Goal: Task Accomplishment & Management: Manage account settings

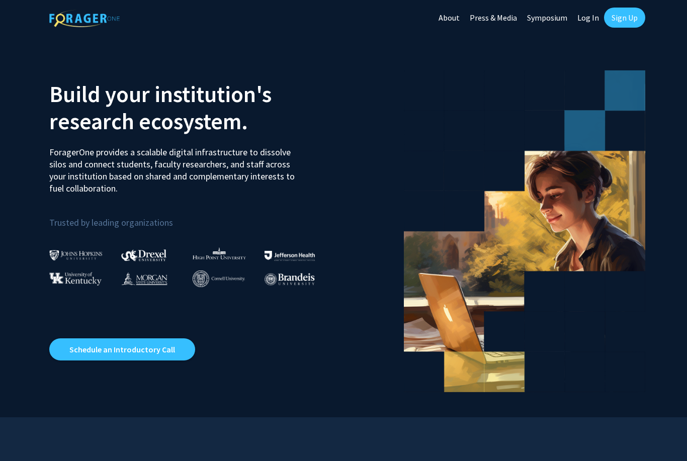
click at [340, 17] on link "Sign Up" at bounding box center [624, 18] width 41 height 20
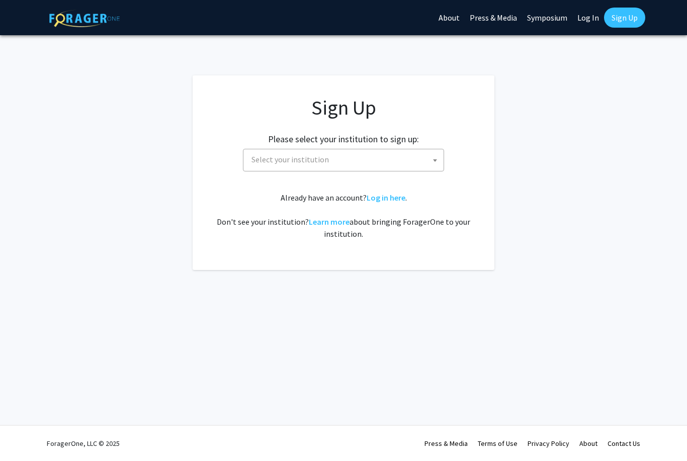
click at [340, 168] on span "Select your institution" at bounding box center [345, 159] width 196 height 21
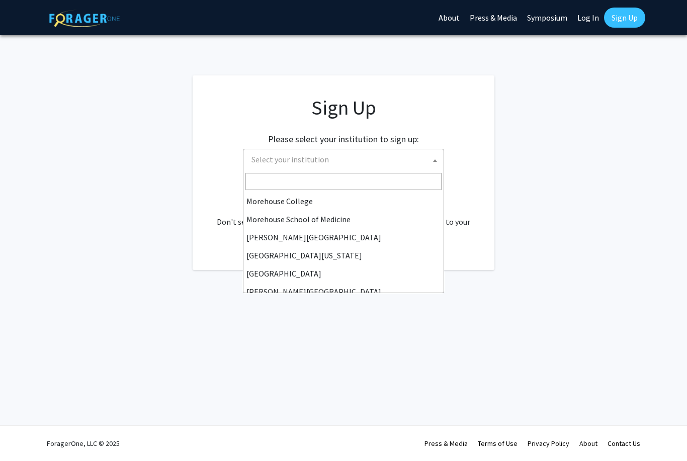
scroll to position [249, 0]
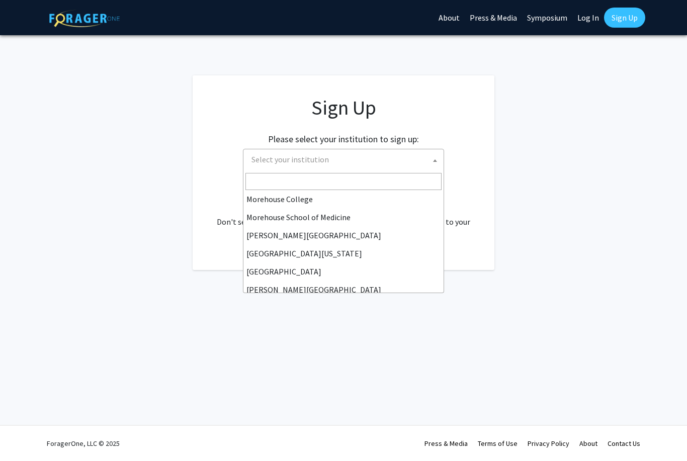
select select "4"
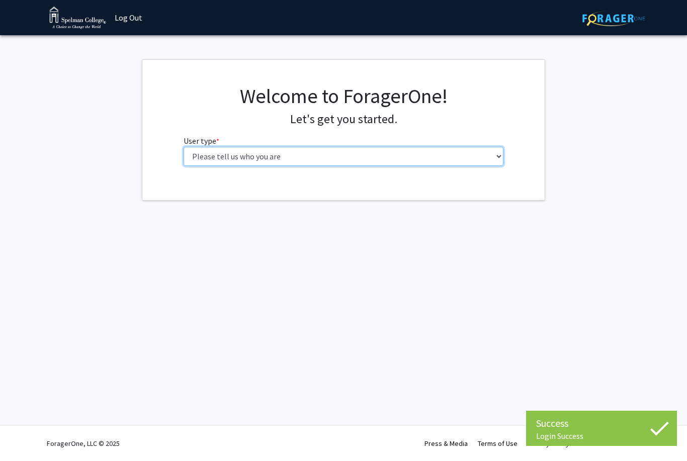
click at [415, 149] on select "Please tell us who you are Undergraduate Student Master's Student Doctoral Cand…" at bounding box center [343, 156] width 320 height 19
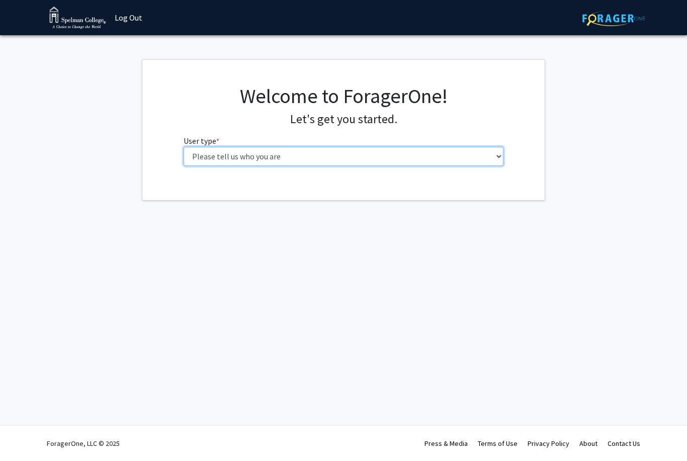
select select "1: undergrad"
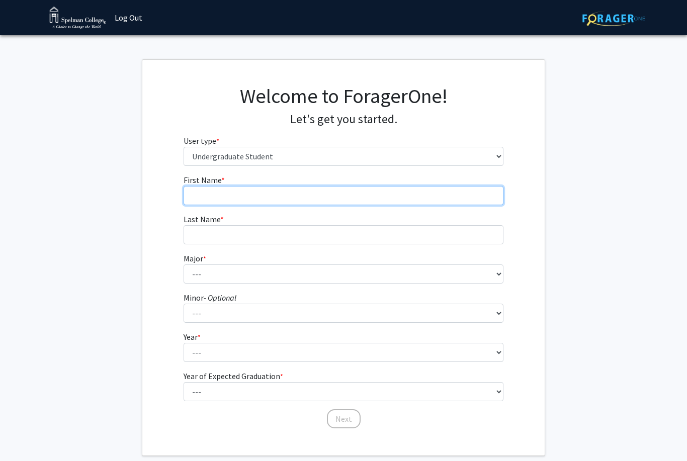
click at [397, 196] on input "First Name * required" at bounding box center [343, 195] width 320 height 19
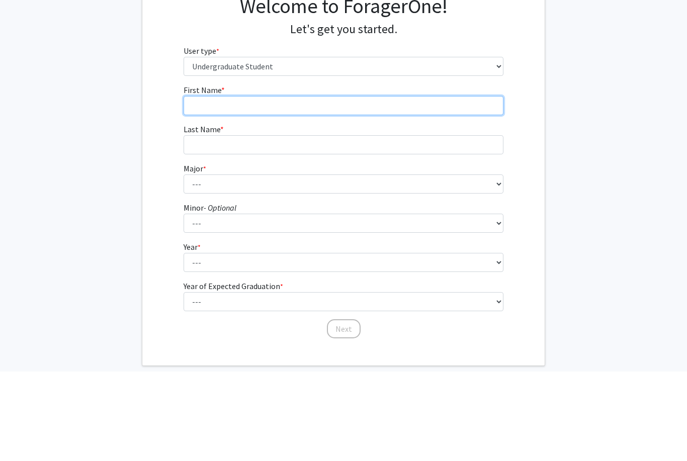
type input "[GEOGRAPHIC_DATA]"
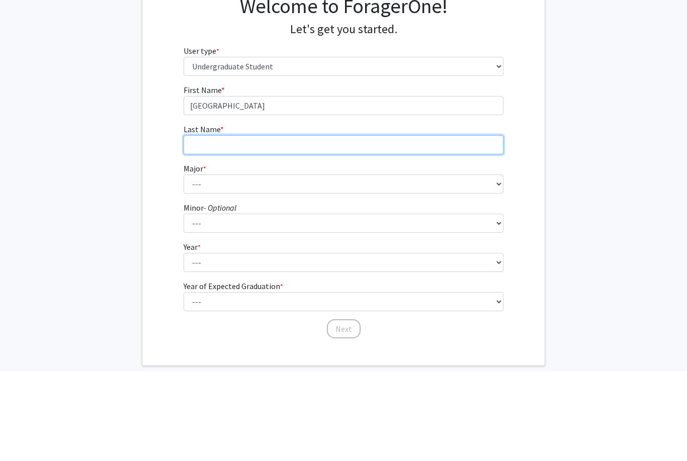
type input "[PERSON_NAME]"
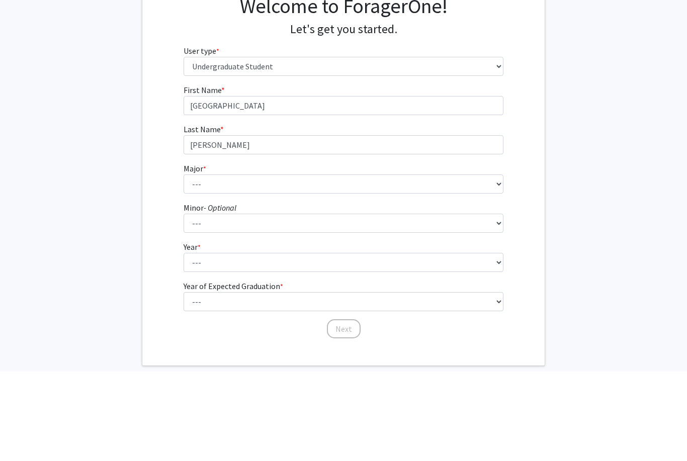
scroll to position [53, 0]
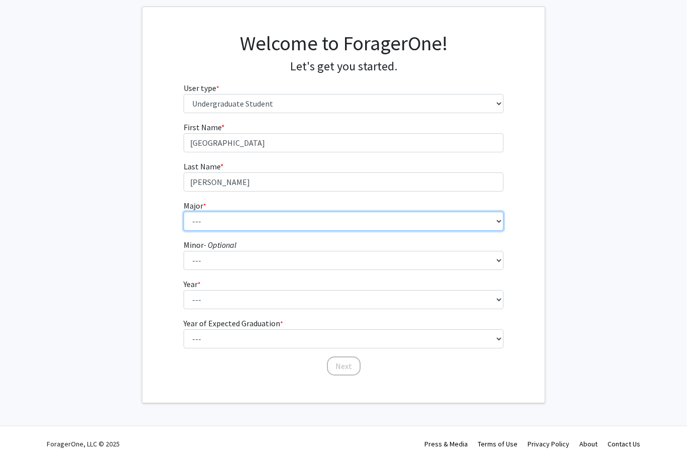
click at [377, 216] on select "--- Art Art History Biochemistry Biology Chemistry Comparative Women’s Studies …" at bounding box center [343, 221] width 320 height 19
select select "29: 275"
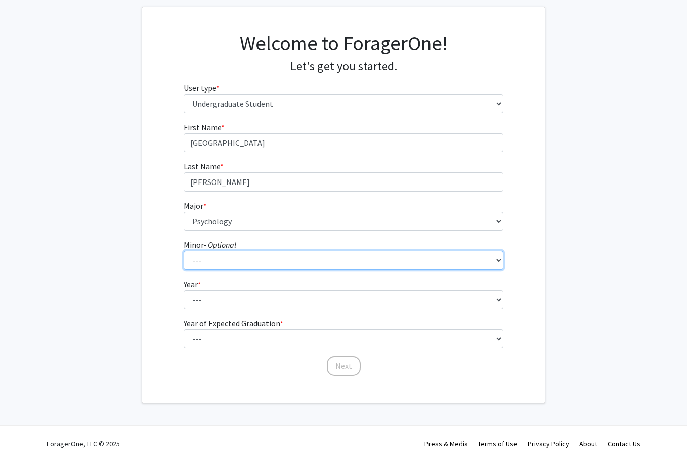
click at [359, 257] on select "--- African Diaspora Studies Anthropology Art History Asian Studies Biochemistr…" at bounding box center [343, 260] width 320 height 19
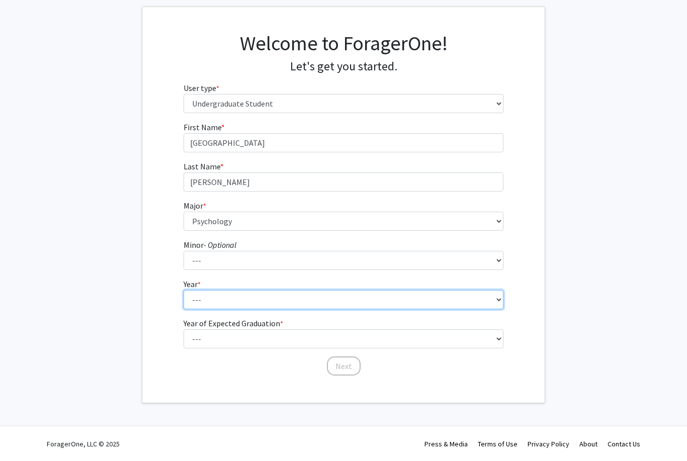
click at [463, 306] on select "--- First-year Sophomore Junior Senior Postbaccalaureate Certificate" at bounding box center [343, 299] width 320 height 19
click at [454, 307] on select "--- First-year Sophomore Junior Senior Postbaccalaureate Certificate" at bounding box center [343, 299] width 320 height 19
select select "3: junior"
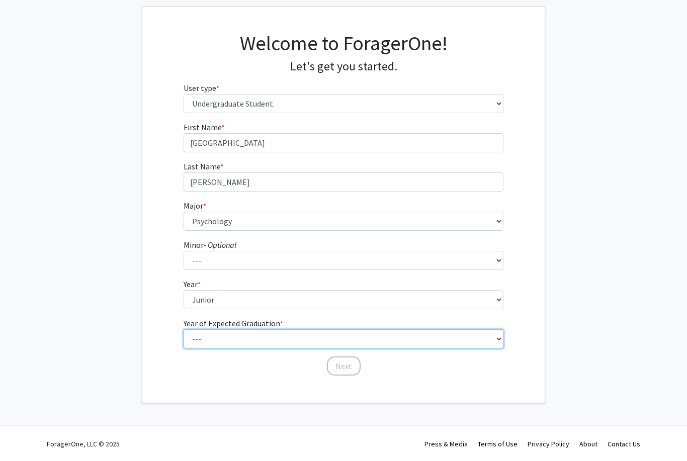
click at [326, 336] on select "--- 2025 2026 2027 2028 2029 2030 2031 2032 2033 2034" at bounding box center [343, 338] width 320 height 19
select select "3: 2027"
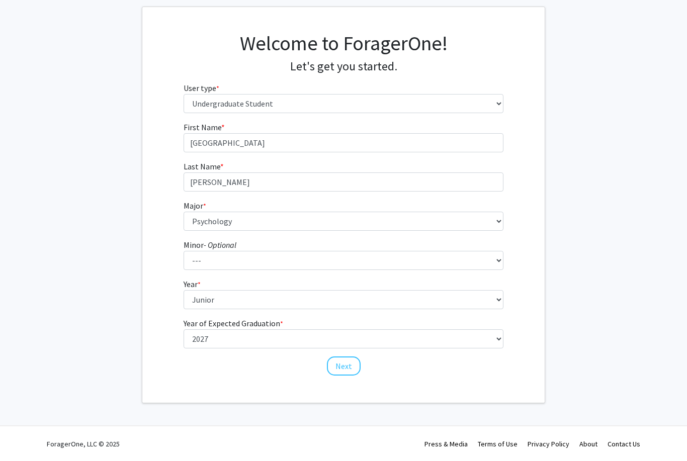
click at [345, 360] on button "Next" at bounding box center [344, 365] width 34 height 19
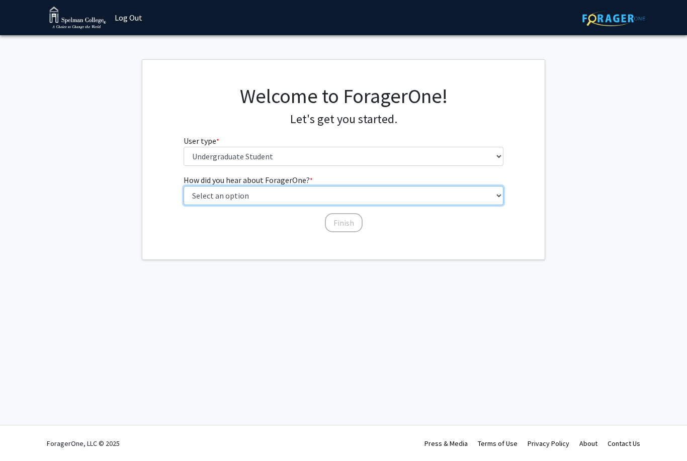
click at [434, 192] on select "Select an option Peer/student recommendation Faculty/staff recommendation Unive…" at bounding box center [343, 195] width 320 height 19
select select "2: faculty_recommendation"
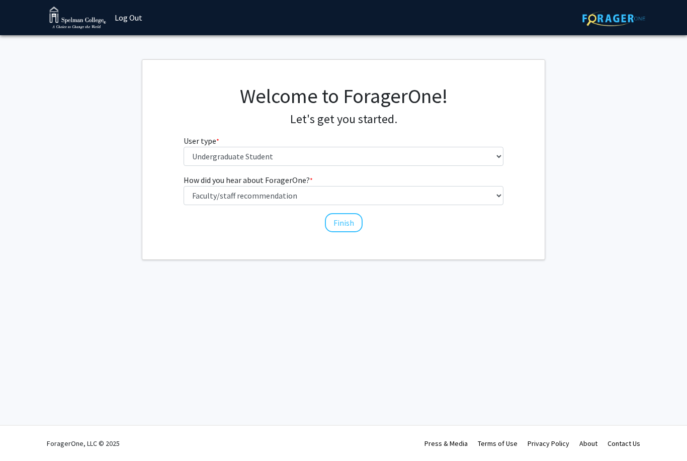
click at [350, 222] on button "Finish" at bounding box center [344, 222] width 38 height 19
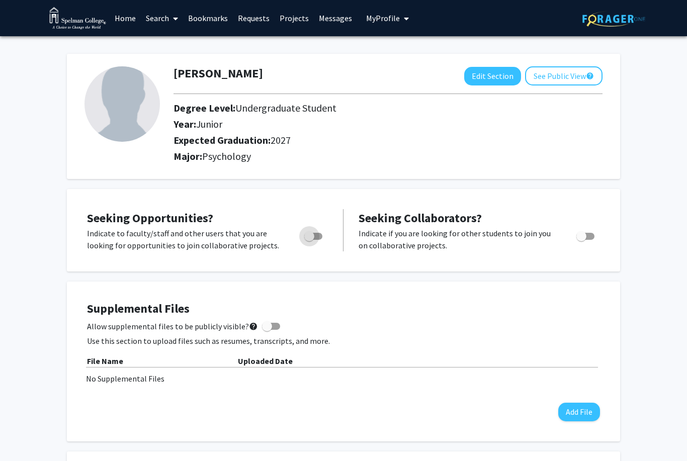
click at [315, 234] on span "Toggle" at bounding box center [313, 236] width 18 height 7
click at [309, 240] on input "Are you actively seeking opportunities?" at bounding box center [309, 240] width 1 height 1
checkbox input "true"
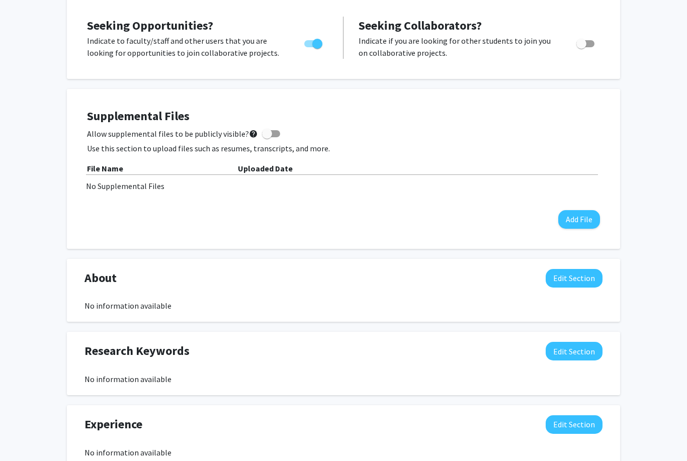
scroll to position [192, 0]
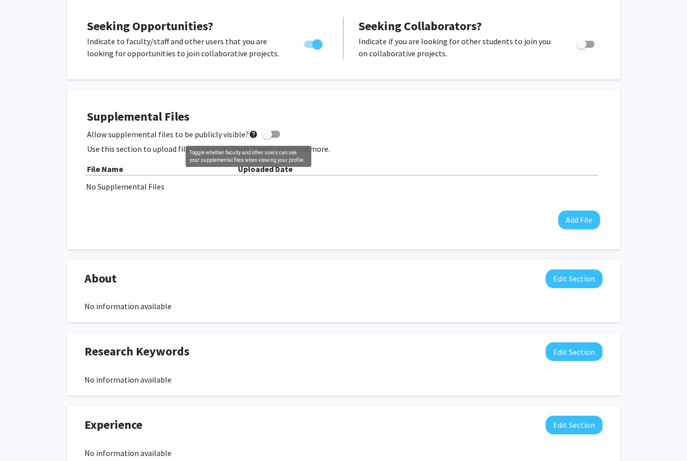
click at [252, 135] on mat-icon "help" at bounding box center [253, 134] width 9 height 12
click at [266, 138] on input "Allow supplemental files to be publicly visible? help" at bounding box center [266, 138] width 1 height 1
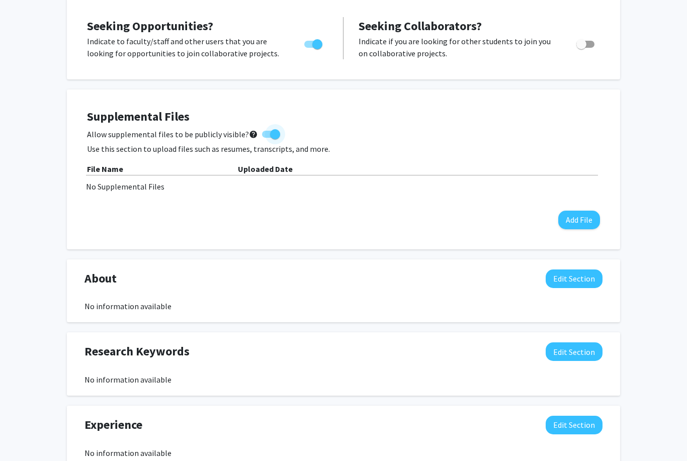
click at [249, 135] on mat-icon "help" at bounding box center [253, 134] width 9 height 12
click at [266, 138] on input "Allow supplemental files to be publicly visible? help" at bounding box center [266, 138] width 1 height 1
click at [249, 133] on mat-icon "help" at bounding box center [253, 134] width 9 height 12
click at [266, 138] on input "Allow supplemental files to be publicly visible? help" at bounding box center [266, 138] width 1 height 1
click at [249, 135] on mat-icon "help" at bounding box center [253, 134] width 9 height 12
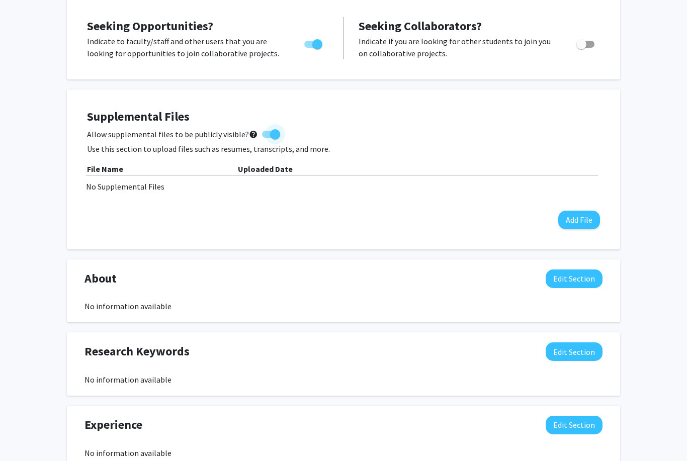
click at [266, 138] on input "Allow supplemental files to be publicly visible? help" at bounding box center [266, 138] width 1 height 1
click at [236, 132] on span "Allow supplemental files to be publicly visible? help" at bounding box center [172, 134] width 171 height 12
click at [266, 138] on input "Allow supplemental files to be publicly visible? help" at bounding box center [266, 138] width 1 height 1
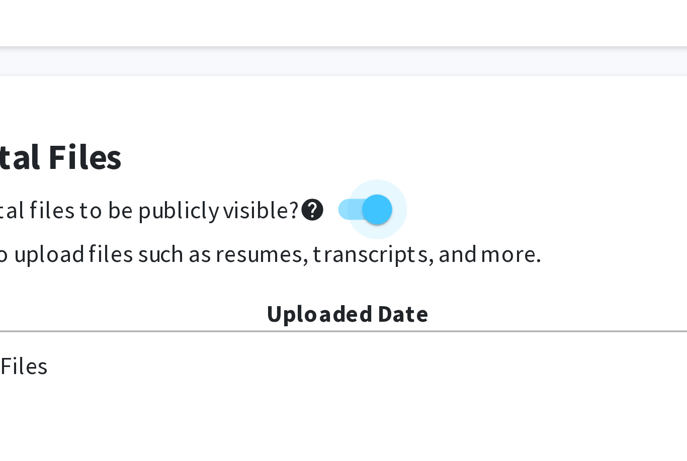
click at [249, 128] on mat-icon "help" at bounding box center [253, 134] width 9 height 12
click at [266, 138] on input "Allow supplemental files to be publicly visible? help" at bounding box center [266, 138] width 1 height 1
click at [249, 128] on mat-icon "help" at bounding box center [253, 134] width 9 height 12
click at [266, 138] on input "Allow supplemental files to be publicly visible? help" at bounding box center [266, 138] width 1 height 1
click at [249, 128] on mat-icon "help" at bounding box center [253, 134] width 9 height 12
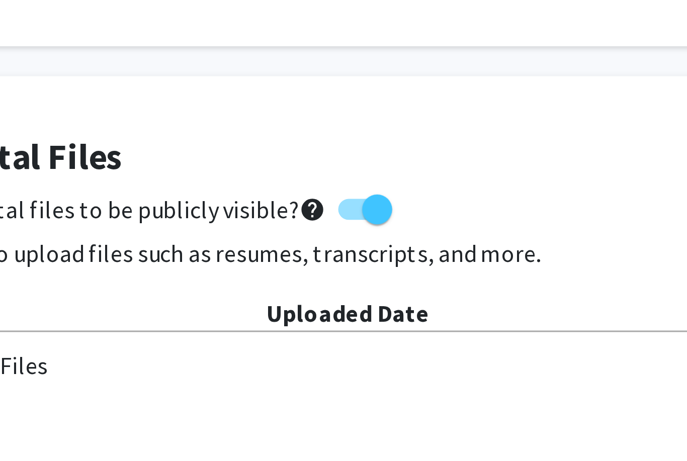
click at [266, 138] on input "Allow supplemental files to be publicly visible? help" at bounding box center [266, 138] width 1 height 1
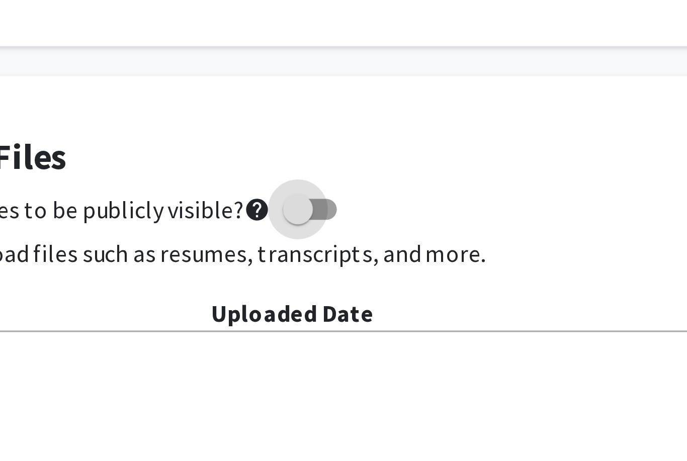
click at [249, 128] on mat-icon "help" at bounding box center [253, 134] width 9 height 12
click at [266, 138] on input "Allow supplemental files to be publicly visible? help" at bounding box center [266, 138] width 1 height 1
click at [249, 128] on mat-icon "help" at bounding box center [253, 134] width 9 height 12
click at [266, 138] on input "Allow supplemental files to be publicly visible? help" at bounding box center [266, 138] width 1 height 1
click at [249, 128] on mat-icon "help" at bounding box center [253, 134] width 9 height 12
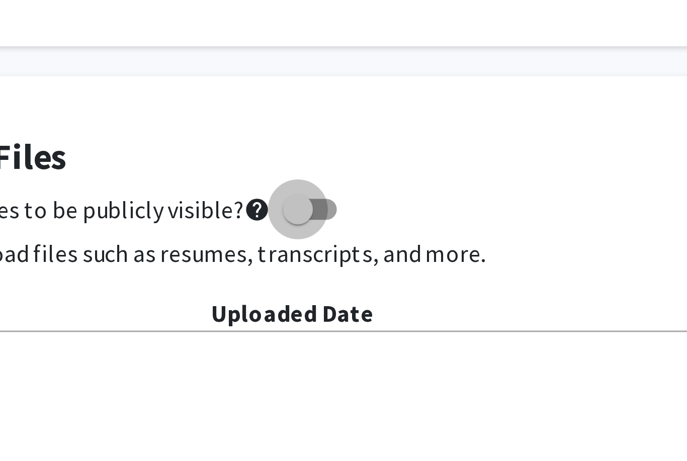
click at [266, 138] on input "Allow supplemental files to be publicly visible? help" at bounding box center [266, 138] width 1 height 1
click at [249, 128] on mat-icon "help" at bounding box center [253, 134] width 9 height 12
click at [266, 138] on input "Allow supplemental files to be publicly visible? help" at bounding box center [266, 138] width 1 height 1
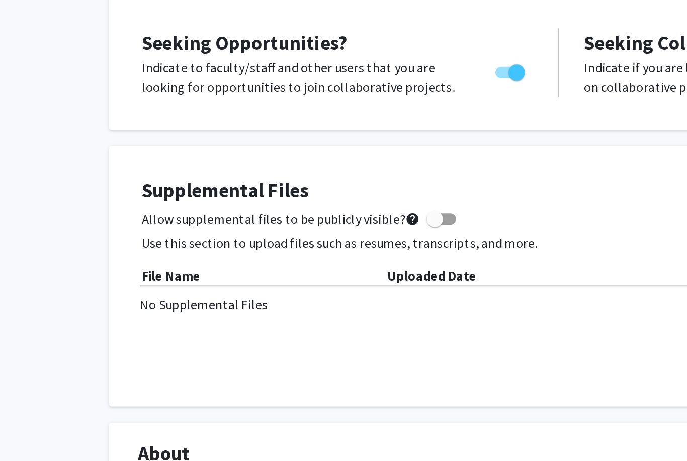
scroll to position [115, 0]
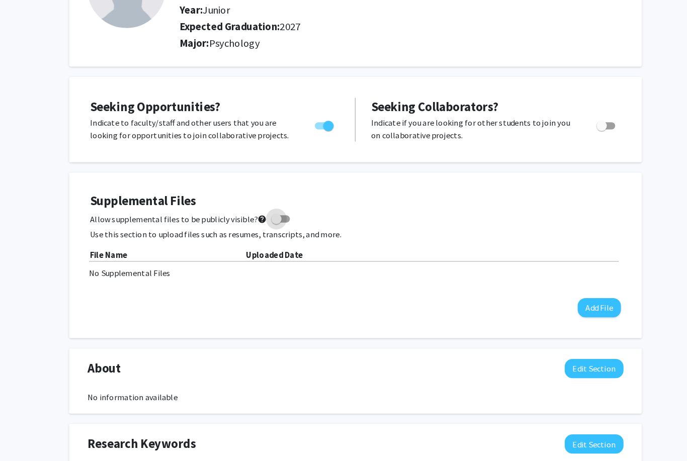
click at [249, 210] on mat-icon "help" at bounding box center [253, 212] width 9 height 12
click at [266, 215] on input "Allow supplemental files to be publicly visible? help" at bounding box center [266, 215] width 1 height 1
click at [241, 207] on span "Allow supplemental files to be publicly visible? help" at bounding box center [172, 212] width 171 height 12
click at [266, 215] on input "Allow supplemental files to be publicly visible? help" at bounding box center [266, 215] width 1 height 1
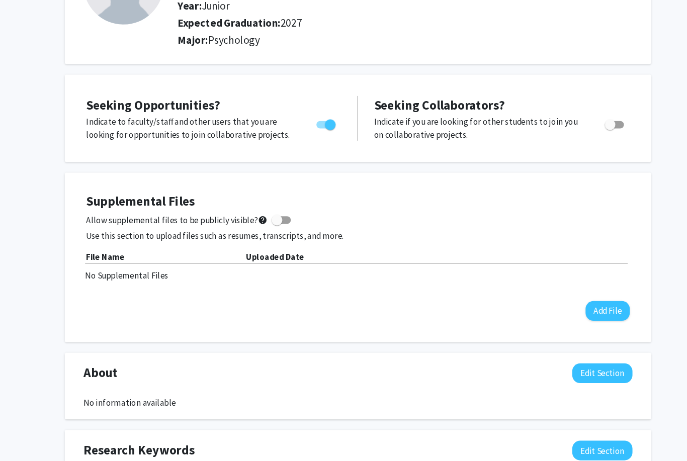
scroll to position [119, 0]
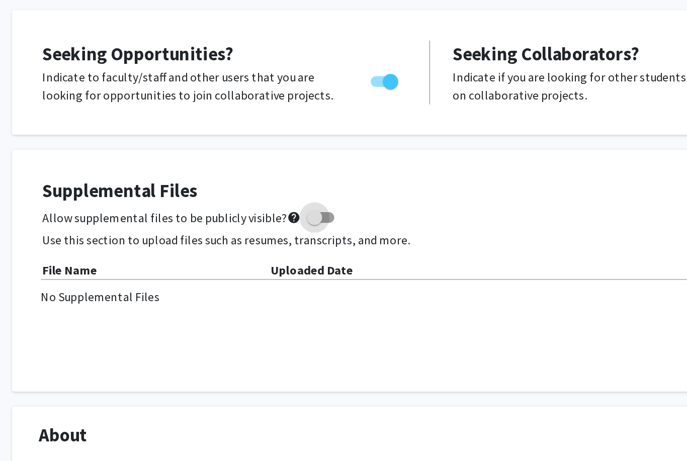
click at [249, 202] on mat-icon "help" at bounding box center [253, 208] width 9 height 12
click at [266, 211] on input "Allow supplemental files to be publicly visible? help" at bounding box center [266, 211] width 1 height 1
click at [249, 202] on mat-icon "help" at bounding box center [253, 208] width 9 height 12
click at [266, 211] on input "Allow supplemental files to be publicly visible? help" at bounding box center [266, 211] width 1 height 1
click at [249, 202] on mat-icon "help" at bounding box center [253, 208] width 9 height 12
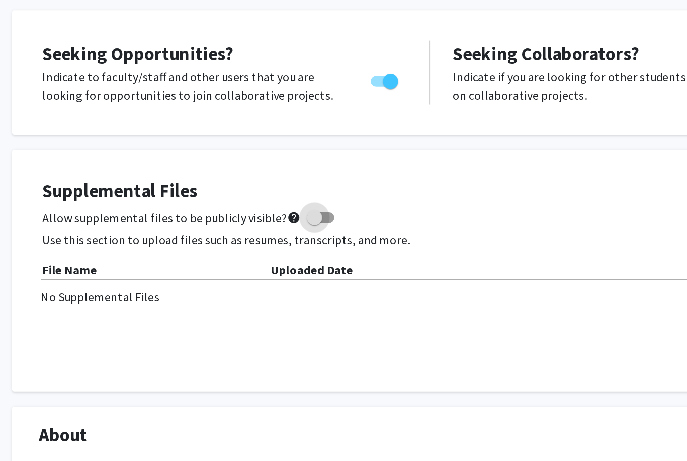
click at [266, 211] on input "Allow supplemental files to be publicly visible? help" at bounding box center [266, 211] width 1 height 1
click at [249, 202] on mat-icon "help" at bounding box center [253, 208] width 9 height 12
click at [266, 211] on input "Allow supplemental files to be publicly visible? help" at bounding box center [266, 211] width 1 height 1
click at [162, 202] on span "Allow supplemental files to be publicly visible? help" at bounding box center [172, 208] width 171 height 12
click at [266, 211] on input "Allow supplemental files to be publicly visible? help" at bounding box center [266, 211] width 1 height 1
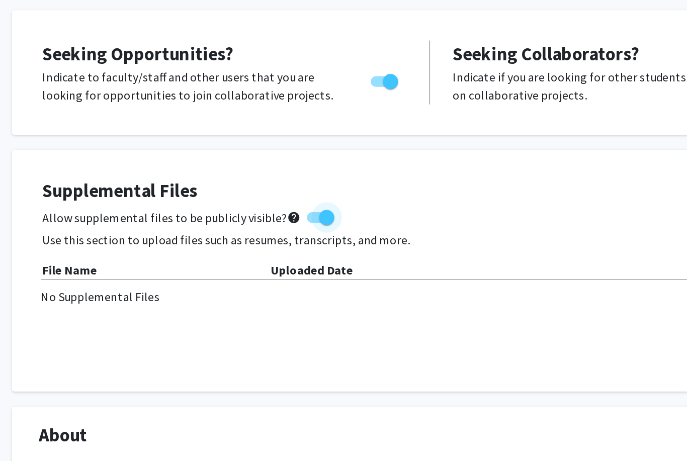
click at [152, 202] on span "Allow supplemental files to be publicly visible? help" at bounding box center [172, 208] width 171 height 12
click at [266, 211] on input "Allow supplemental files to be publicly visible? help" at bounding box center [266, 211] width 1 height 1
click at [166, 202] on span "Allow supplemental files to be publicly visible? help" at bounding box center [172, 208] width 171 height 12
click at [266, 211] on input "Allow supplemental files to be publicly visible? help" at bounding box center [266, 211] width 1 height 1
click at [249, 202] on mat-icon "help" at bounding box center [253, 208] width 9 height 12
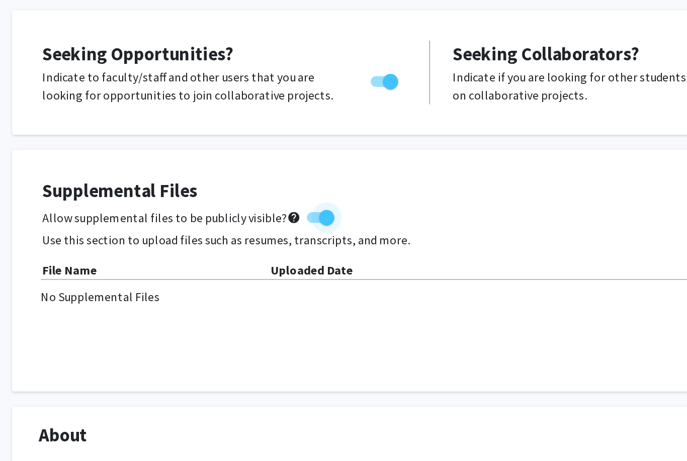
click at [266, 211] on input "Allow supplemental files to be publicly visible? help" at bounding box center [266, 211] width 1 height 1
click at [249, 202] on mat-icon "help" at bounding box center [253, 208] width 9 height 12
click at [266, 211] on input "Allow supplemental files to be publicly visible? help" at bounding box center [266, 211] width 1 height 1
click at [249, 202] on mat-icon "help" at bounding box center [253, 208] width 9 height 12
click at [266, 211] on input "Allow supplemental files to be publicly visible? help" at bounding box center [266, 211] width 1 height 1
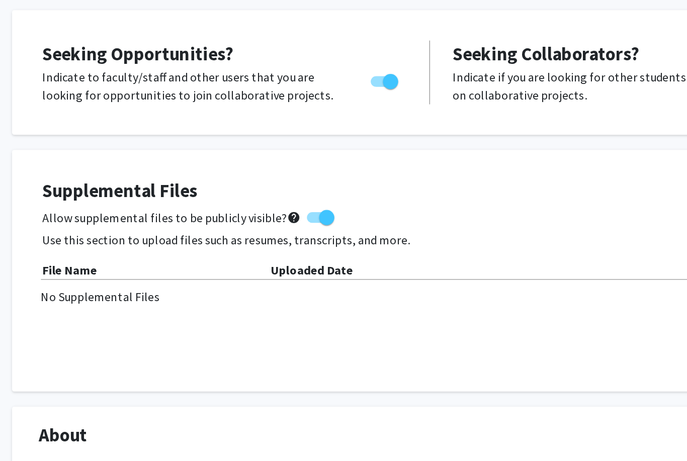
checkbox input "false"
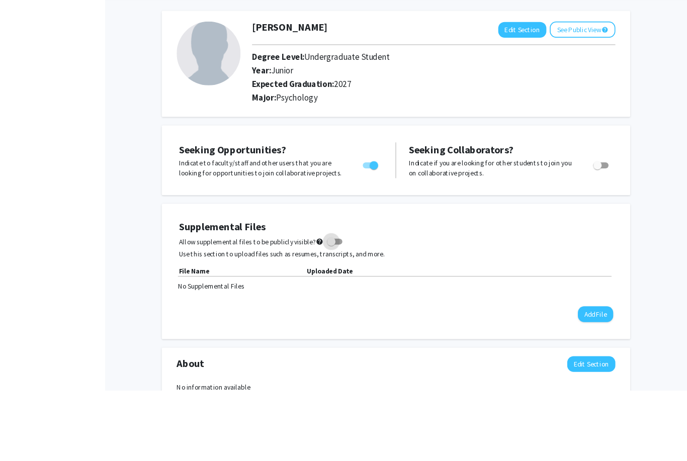
scroll to position [117, 0]
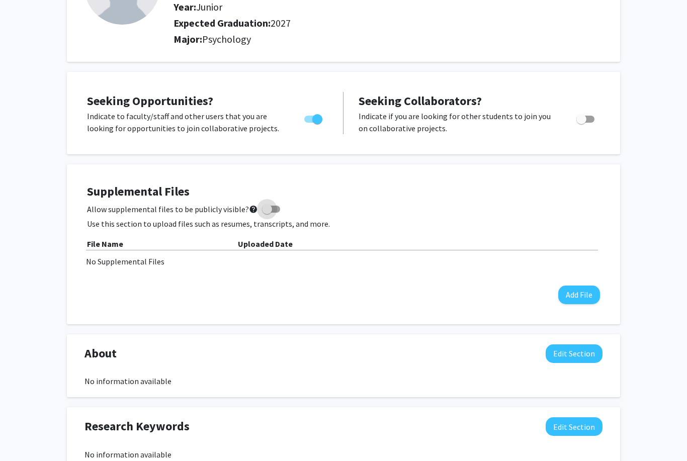
click at [394, 204] on div "Allow supplemental files to be publicly visible? help" at bounding box center [343, 209] width 513 height 12
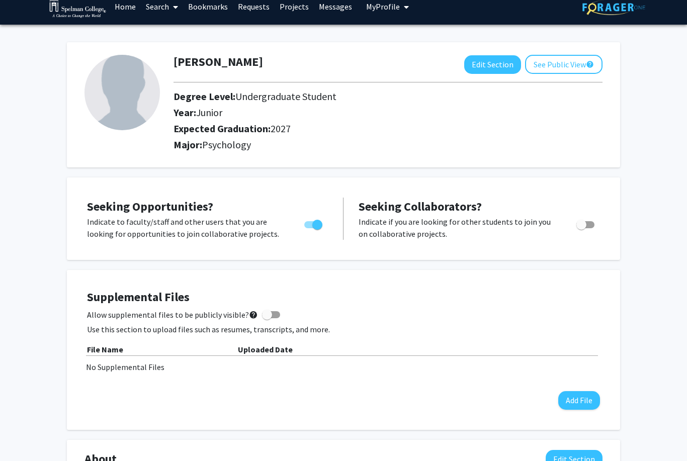
scroll to position [7, 0]
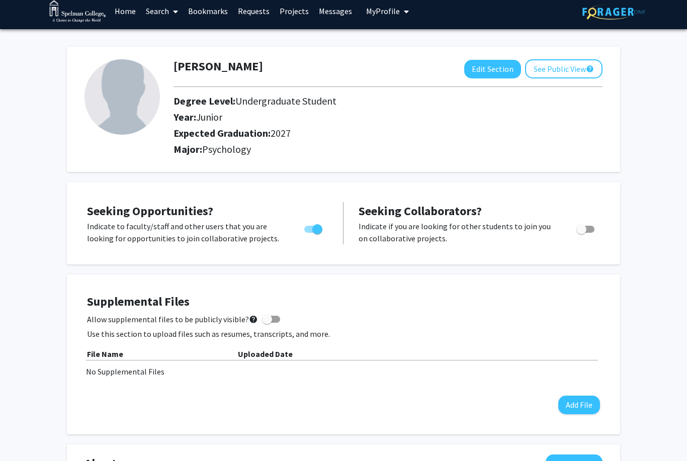
click at [136, 114] on img at bounding box center [121, 96] width 75 height 75
click at [488, 74] on button "Edit Section" at bounding box center [492, 69] width 57 height 19
select select "junior"
select select "2027"
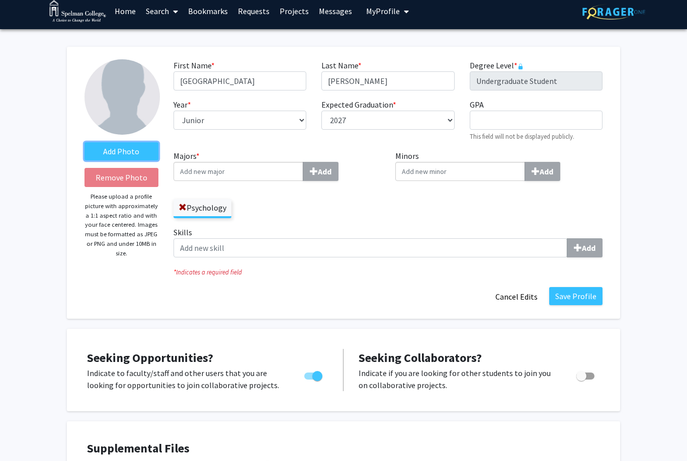
click at [119, 142] on label "Add Photo" at bounding box center [121, 151] width 74 height 18
click at [0, 0] on input "Add Photo" at bounding box center [0, 0] width 0 height 0
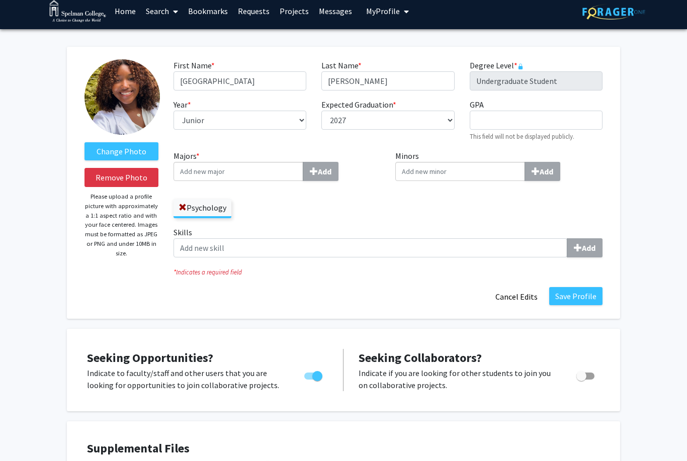
click at [281, 169] on input "Majors * Add" at bounding box center [238, 171] width 130 height 19
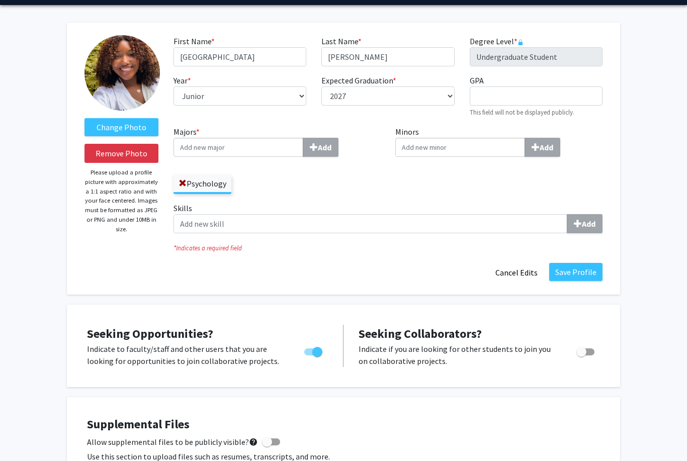
click at [278, 147] on input "Majors * Add" at bounding box center [238, 147] width 130 height 19
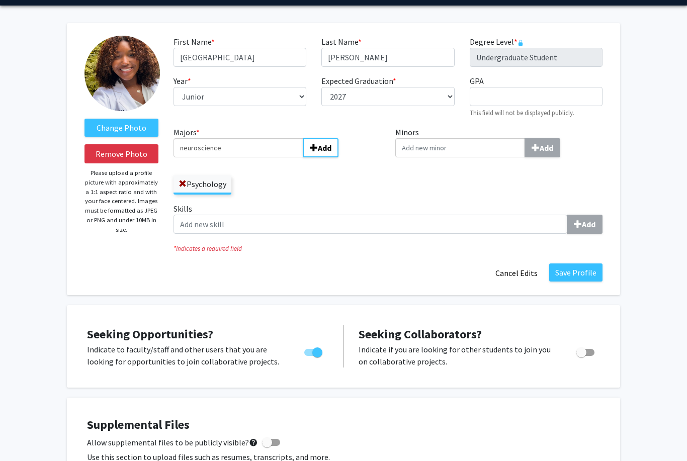
type input "neuroscience"
click at [321, 139] on button "Add" at bounding box center [321, 147] width 36 height 19
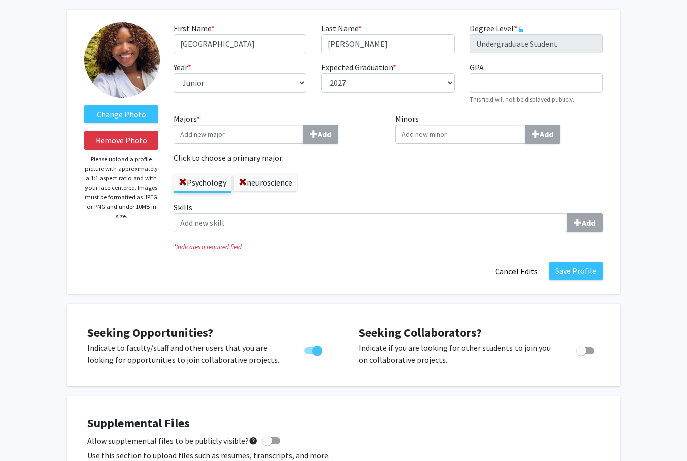
scroll to position [33, 0]
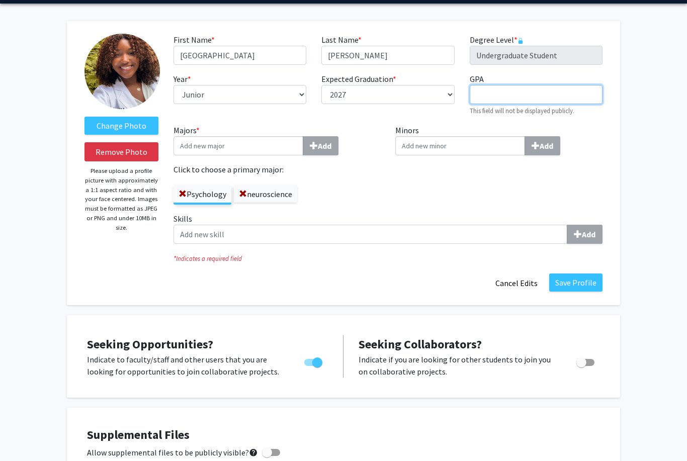
click at [525, 95] on input "GPA required" at bounding box center [535, 94] width 133 height 19
type input "3.71"
click at [588, 281] on button "Save Profile" at bounding box center [575, 282] width 53 height 18
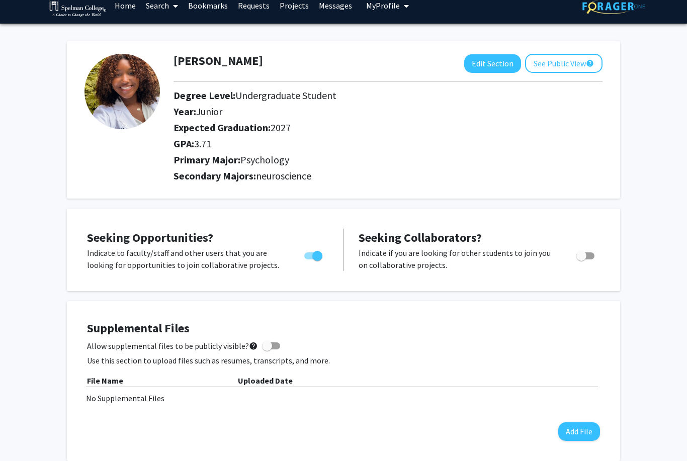
scroll to position [0, 0]
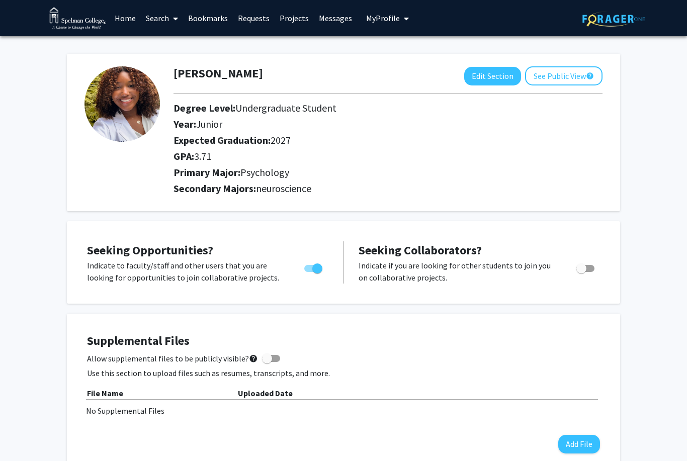
click at [300, 24] on link "Projects" at bounding box center [293, 18] width 39 height 35
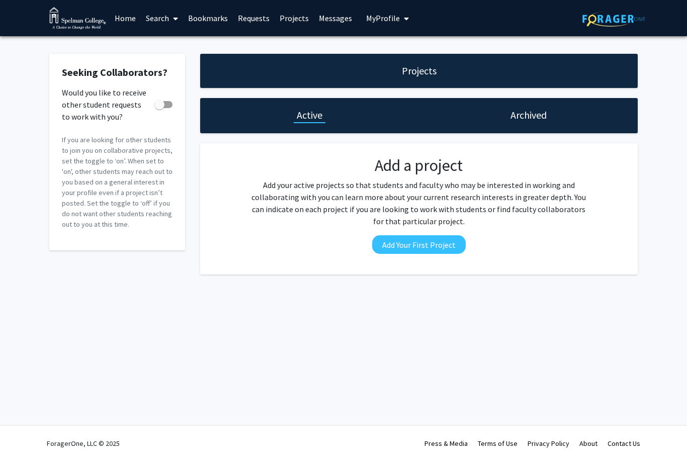
click at [129, 15] on link "Home" at bounding box center [125, 18] width 31 height 35
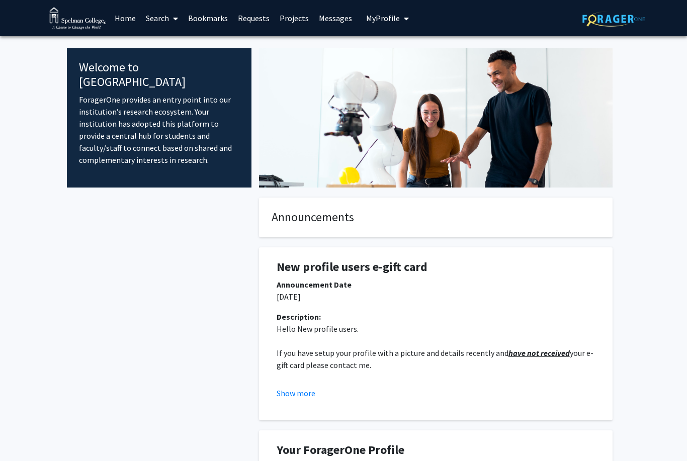
click at [166, 17] on link "Search" at bounding box center [162, 18] width 42 height 35
click at [165, 45] on span "Faculty/Staff" at bounding box center [178, 46] width 74 height 20
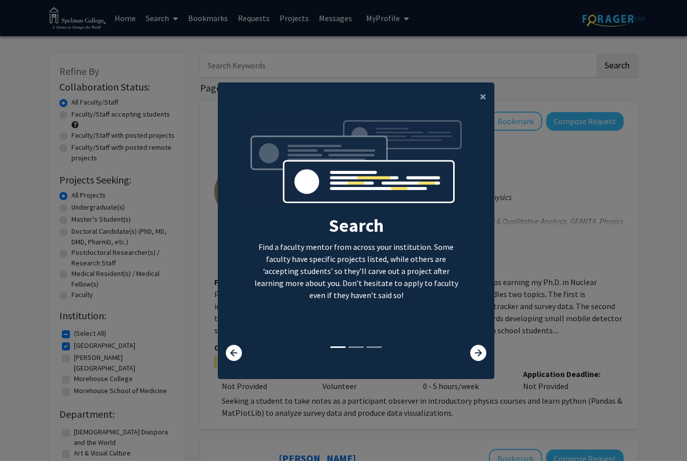
click at [472, 110] on button "×" at bounding box center [482, 96] width 23 height 28
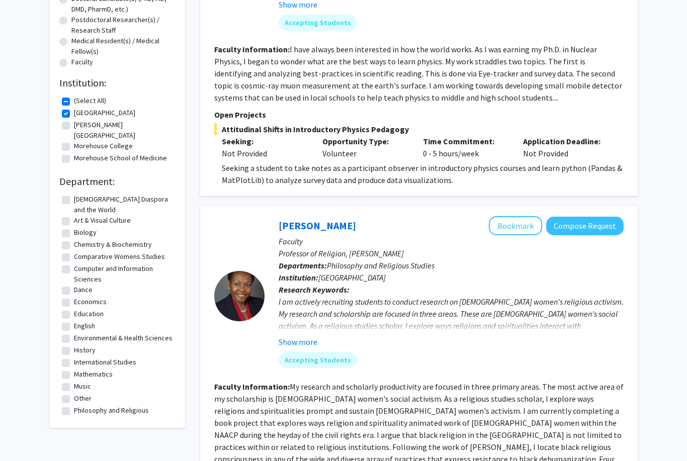
scroll to position [233, 0]
click at [74, 227] on label "Biology" at bounding box center [85, 232] width 23 height 11
click at [74, 227] on input "Biology" at bounding box center [77, 230] width 7 height 7
checkbox input "true"
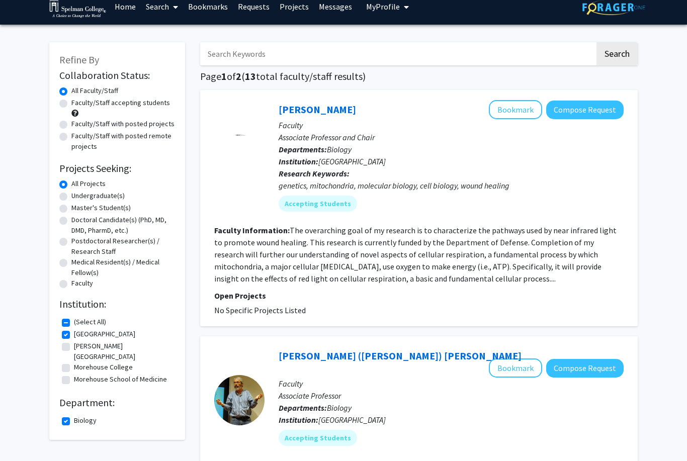
scroll to position [12, 0]
click at [71, 101] on label "Faculty/Staff accepting students" at bounding box center [120, 103] width 99 height 11
click at [71, 101] on input "Faculty/Staff accepting students" at bounding box center [74, 101] width 7 height 7
radio input "true"
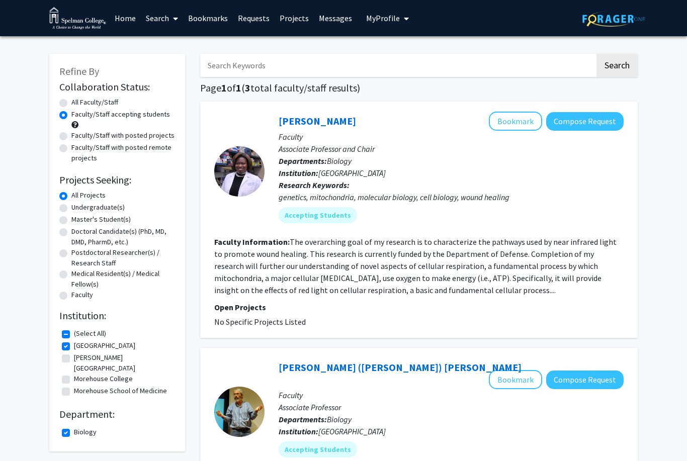
click at [415, 19] on div "Skip navigation Home Search Bookmarks Requests Projects Messages My Profile [PE…" at bounding box center [343, 18] width 603 height 36
click at [405, 18] on icon "My profile dropdown to access profile and logout" at bounding box center [406, 19] width 5 height 8
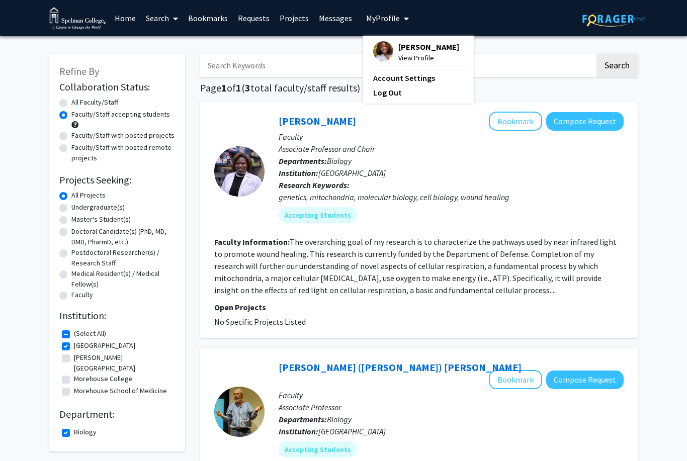
click at [438, 49] on span "[PERSON_NAME]" at bounding box center [428, 46] width 61 height 11
